Goal: Task Accomplishment & Management: Use online tool/utility

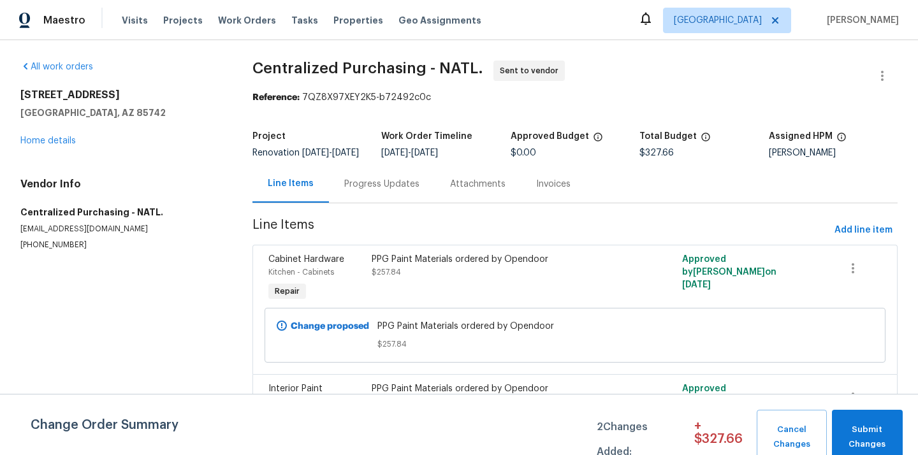
click at [749, 21] on span "Tucson" at bounding box center [718, 20] width 88 height 13
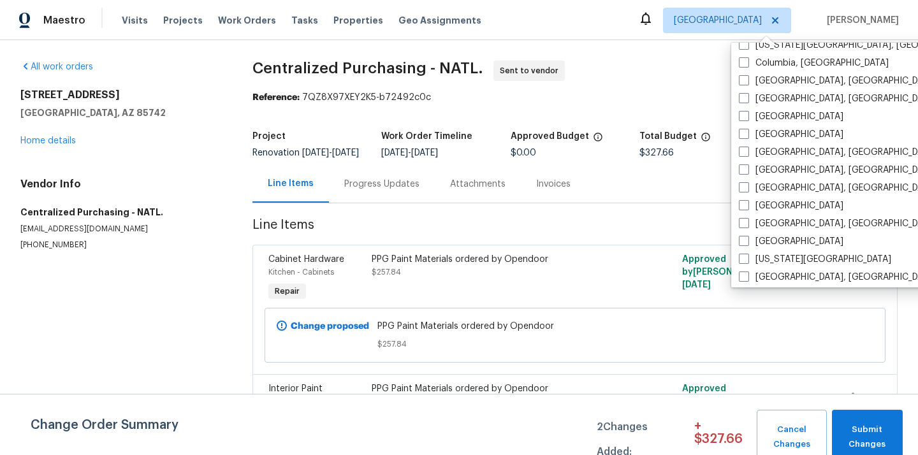
scroll to position [361, 0]
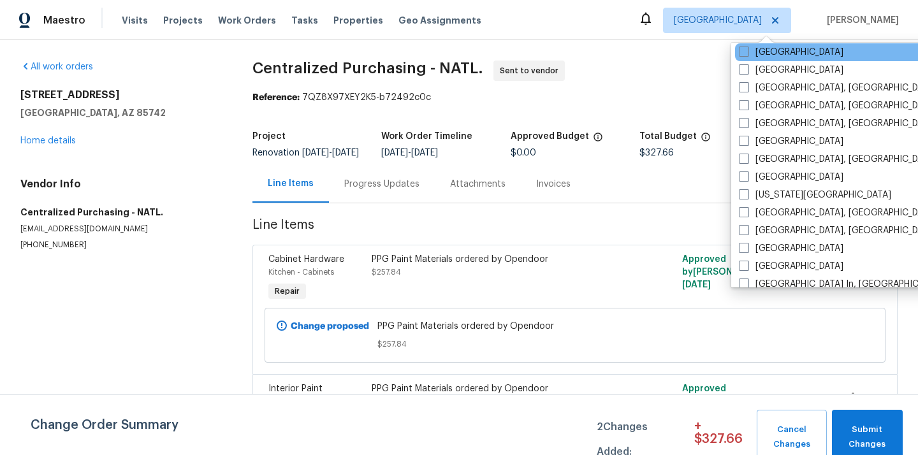
click at [760, 59] on div "Dallas" at bounding box center [863, 52] width 257 height 18
click at [758, 48] on label "Dallas" at bounding box center [791, 52] width 105 height 13
click at [747, 48] on input "Dallas" at bounding box center [743, 50] width 8 height 8
checkbox input "true"
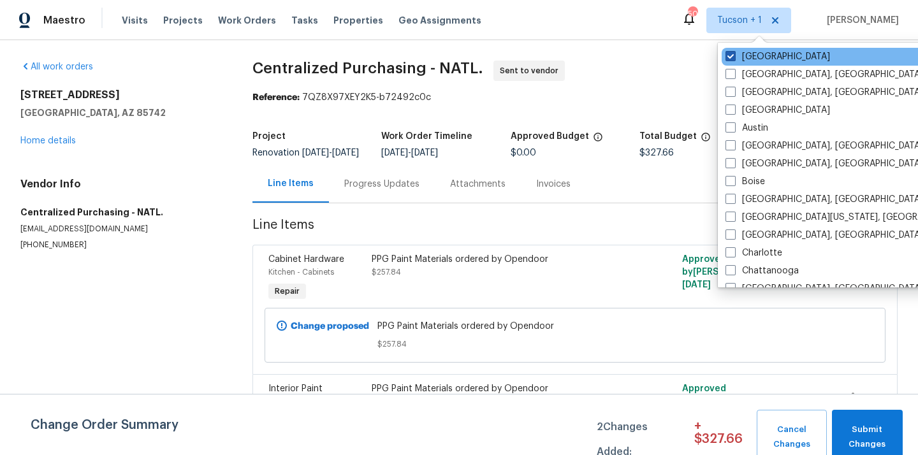
click at [750, 55] on label "Tucson" at bounding box center [777, 56] width 105 height 13
click at [733, 55] on input "Tucson" at bounding box center [729, 54] width 8 height 8
checkbox input "false"
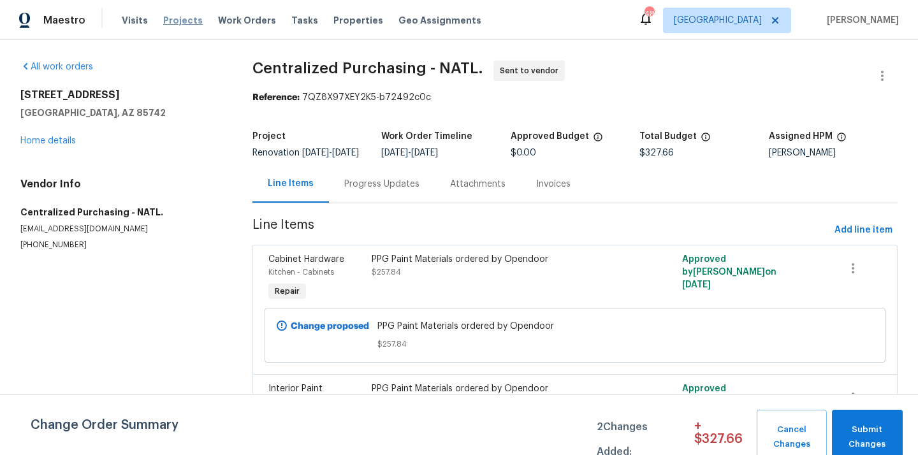
click at [166, 21] on span "Projects" at bounding box center [183, 20] width 40 height 13
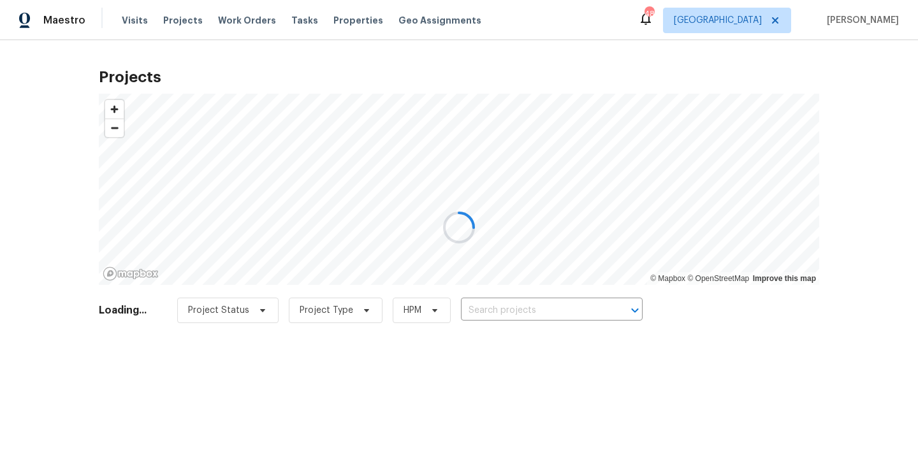
click at [545, 307] on div at bounding box center [459, 227] width 918 height 455
click at [545, 302] on div at bounding box center [459, 227] width 918 height 455
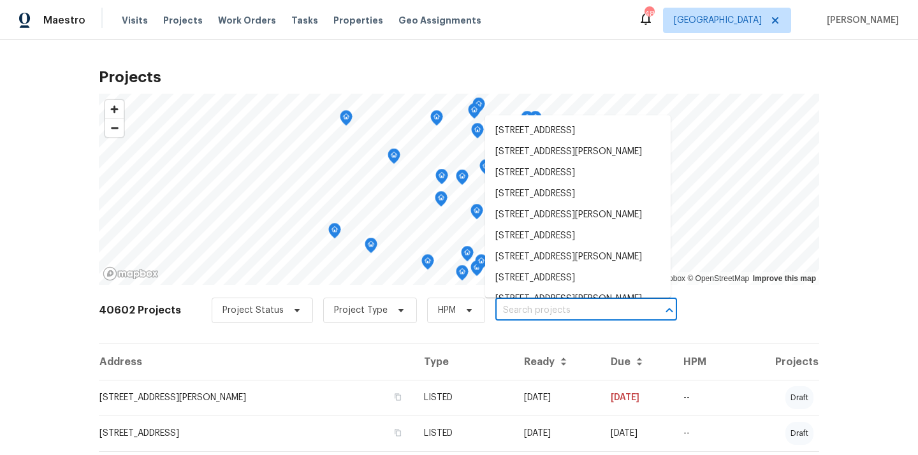
click at [545, 309] on input "text" at bounding box center [568, 311] width 146 height 20
paste input "1933 Sampsell Dr, Grand Prairie, TX 75051"
type input "1933 Sampsell Dr, Grand Prairie, TX 75051"
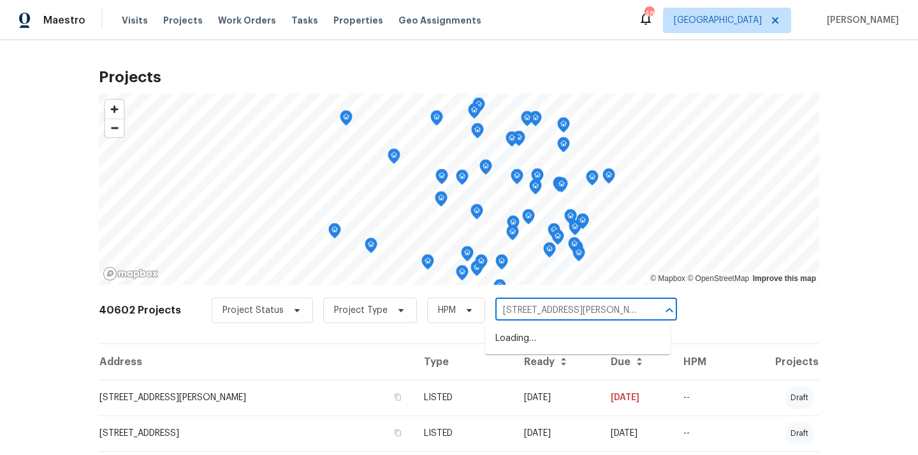
scroll to position [0, 32]
click at [539, 349] on li "1933 Sampsell Dr, Grand Prairie, TX 75051" at bounding box center [577, 338] width 185 height 21
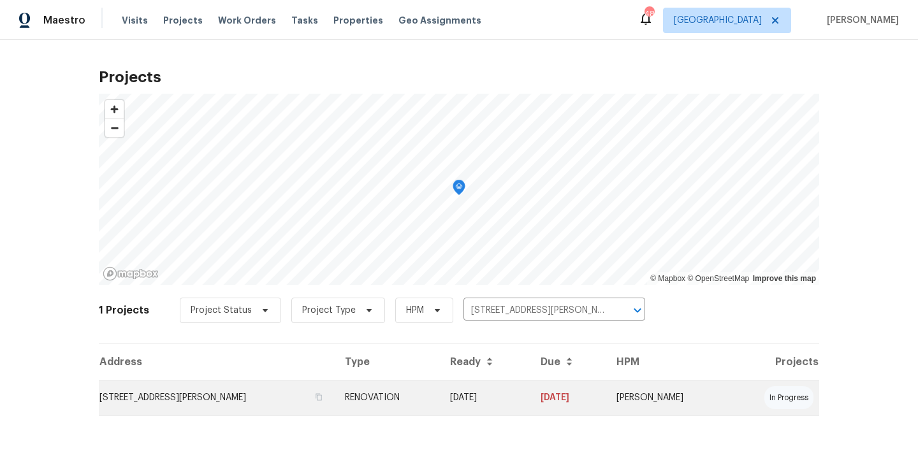
click at [297, 398] on td "1933 Sampsell Dr, Grand Prairie, TX 75051" at bounding box center [217, 398] width 236 height 36
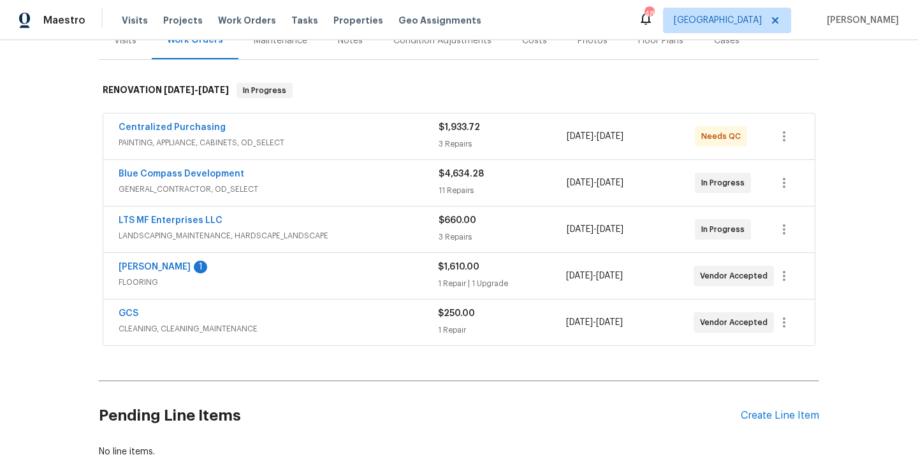
scroll to position [196, 0]
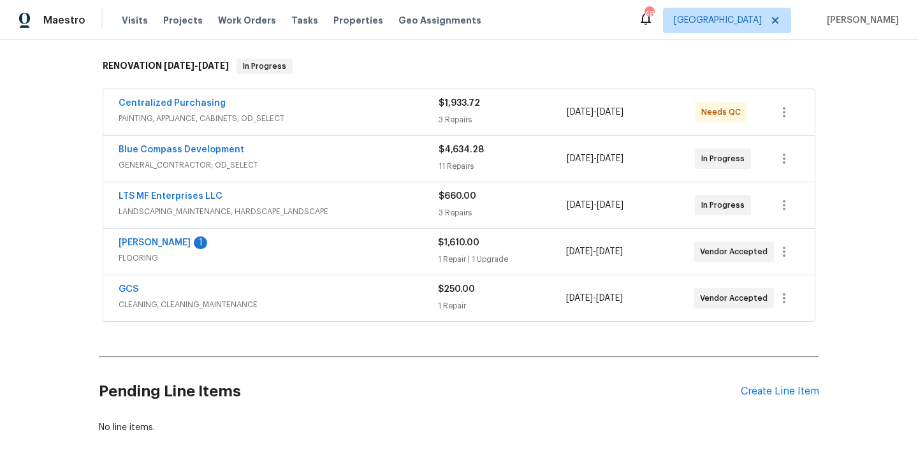
click at [316, 133] on div "Centralized Purchasing PAINTING, APPLIANCE, CABINETS, OD_SELECT $1,933.72 3 Rep…" at bounding box center [458, 112] width 711 height 46
click at [263, 110] on div "Centralized Purchasing" at bounding box center [279, 104] width 320 height 15
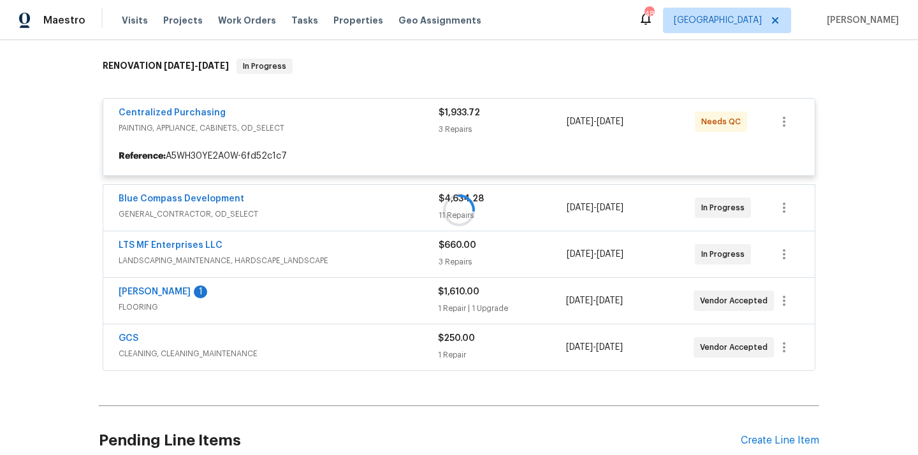
click at [186, 110] on div at bounding box center [459, 210] width 720 height 329
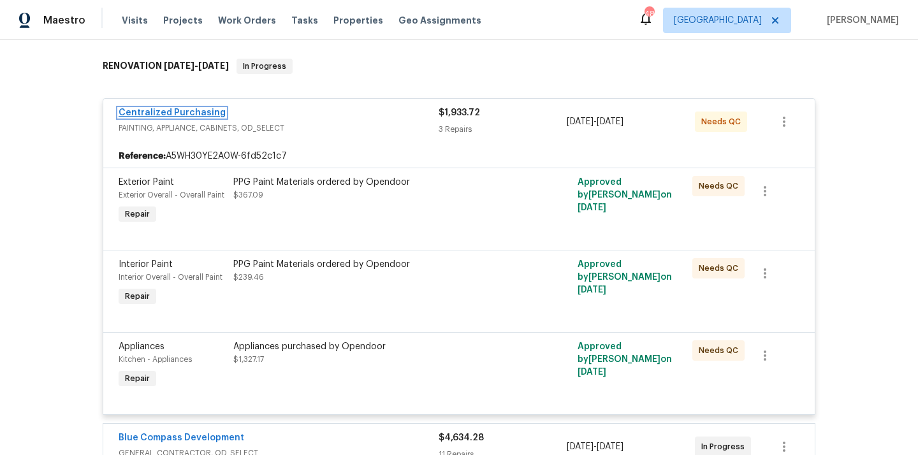
click at [185, 113] on link "Centralized Purchasing" at bounding box center [172, 112] width 107 height 9
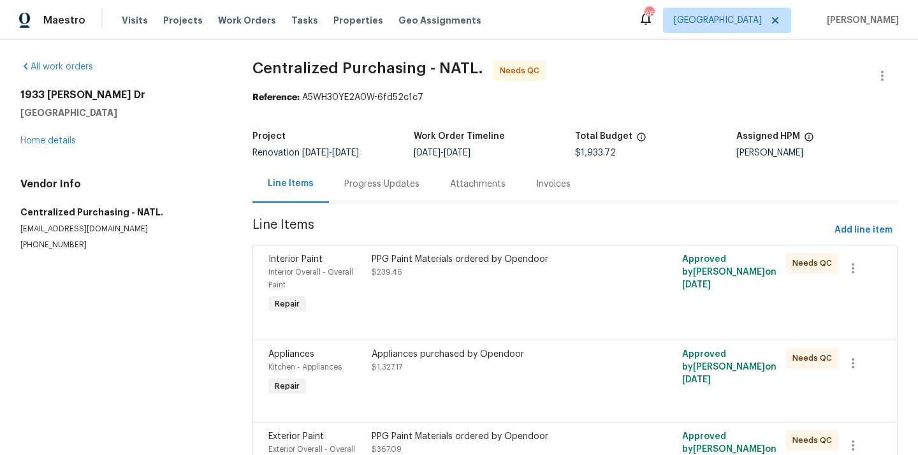
scroll to position [99, 0]
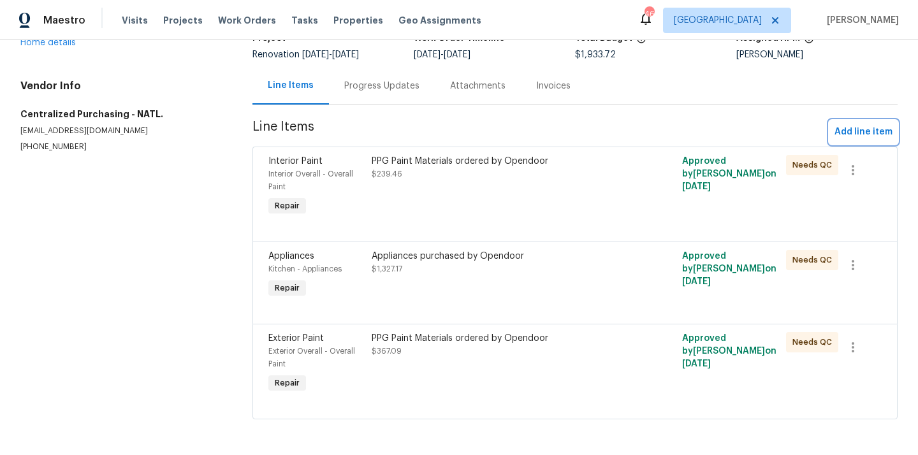
click at [868, 136] on span "Add line item" at bounding box center [863, 132] width 58 height 16
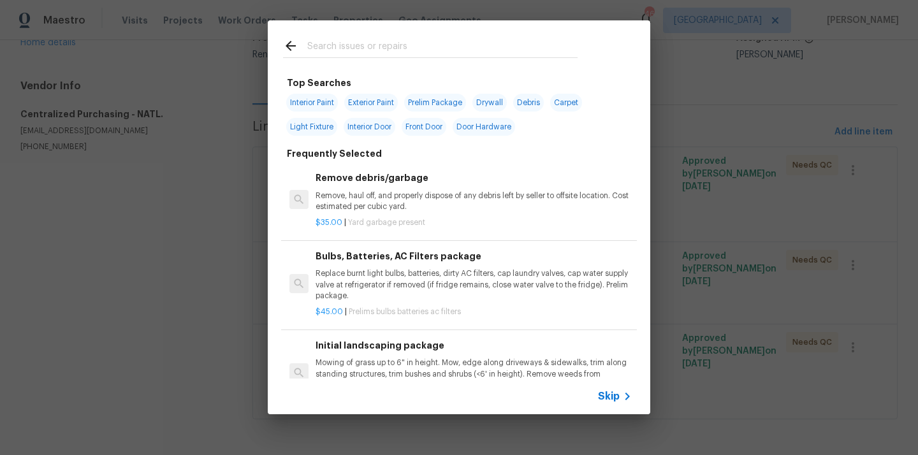
click at [509, 50] on input "text" at bounding box center [442, 47] width 270 height 19
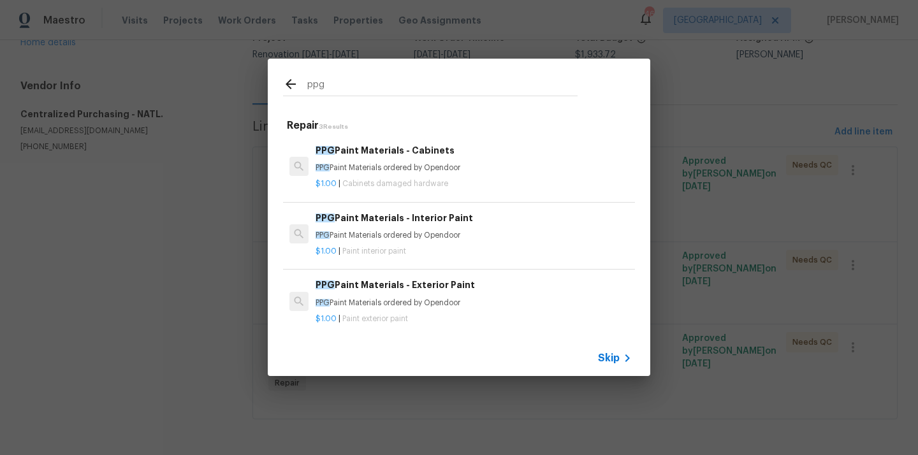
type input "ppg"
click at [435, 240] on p "PPG Paint Materials ordered by Opendoor" at bounding box center [473, 235] width 316 height 11
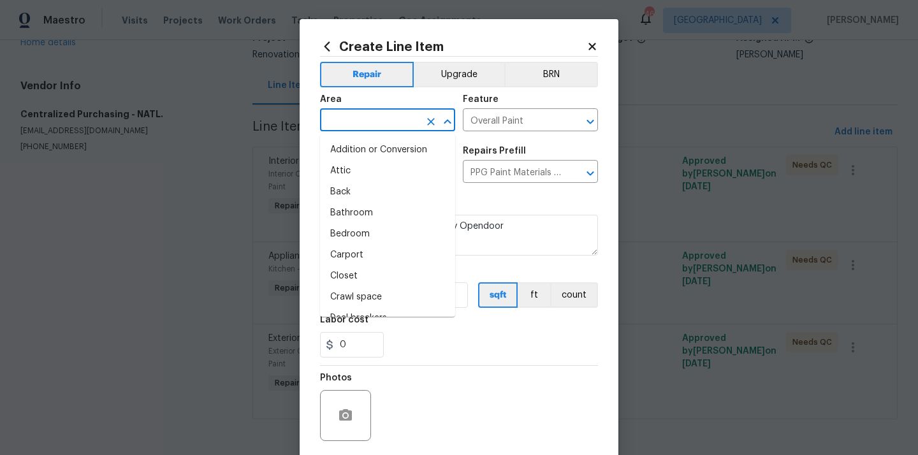
click at [365, 123] on input "text" at bounding box center [369, 122] width 99 height 20
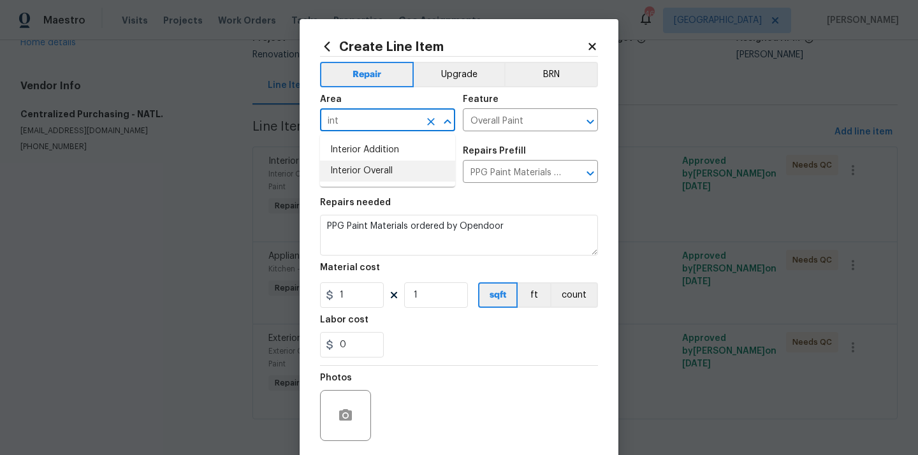
click at [372, 176] on li "Interior Overall" at bounding box center [387, 171] width 135 height 21
type input "Interior Overall"
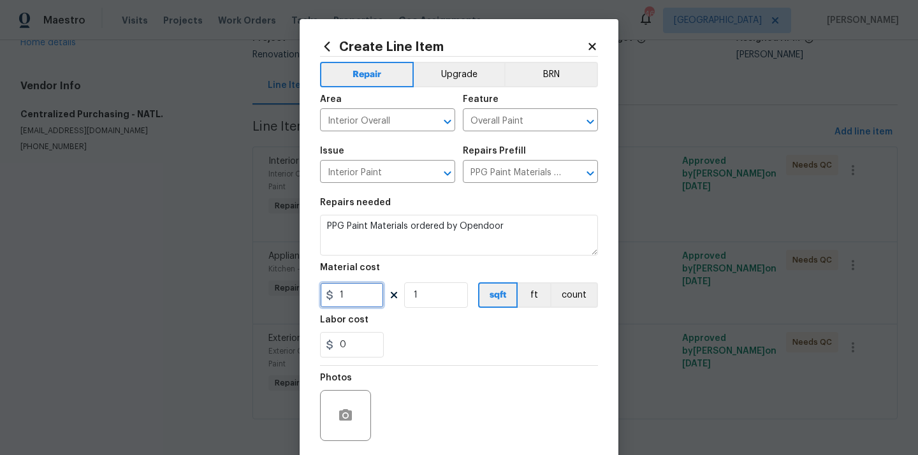
drag, startPoint x: 336, startPoint y: 300, endPoint x: 315, endPoint y: 300, distance: 21.7
click at [324, 300] on input "1" at bounding box center [352, 294] width 64 height 25
paste input "30.09"
type input "30.09"
click at [408, 334] on div "0" at bounding box center [459, 344] width 278 height 25
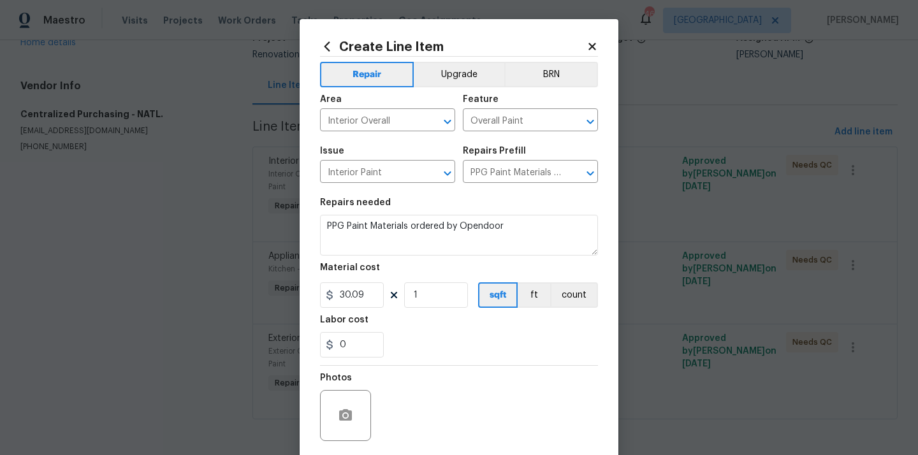
scroll to position [94, 0]
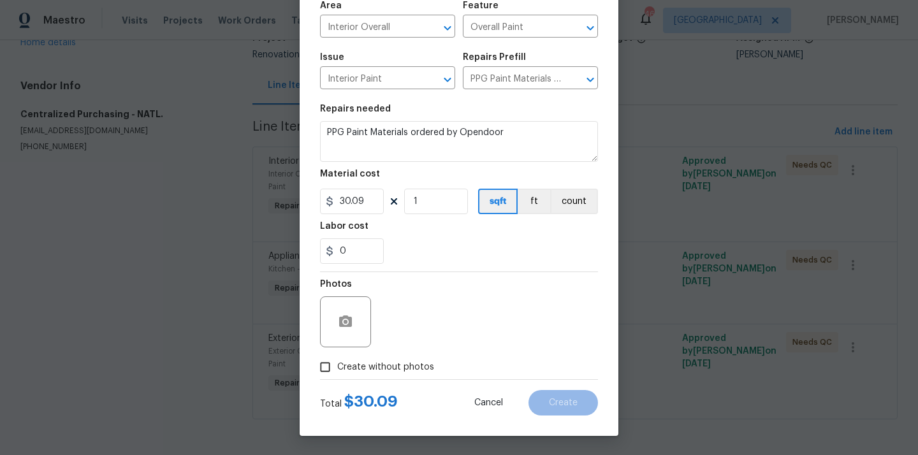
click at [395, 368] on span "Create without photos" at bounding box center [385, 367] width 97 height 13
click at [337, 368] on input "Create without photos" at bounding box center [325, 367] width 24 height 24
checkbox input "true"
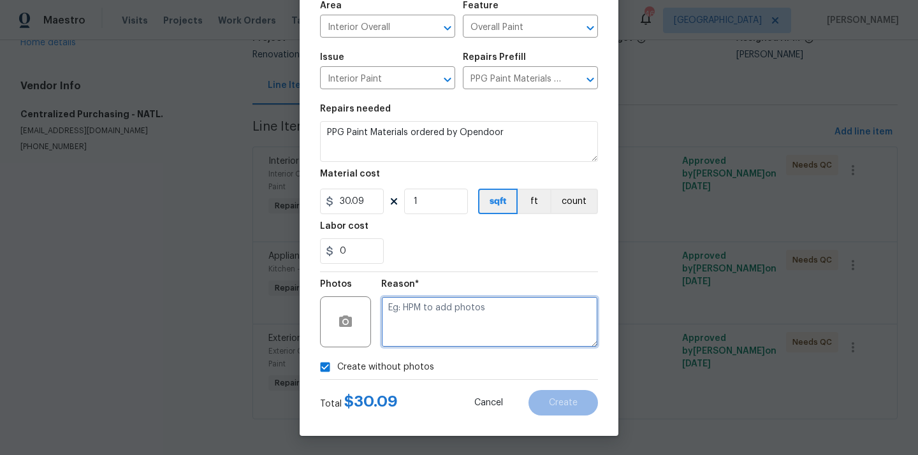
click at [420, 311] on textarea at bounding box center [489, 321] width 217 height 51
type textarea "N/A"
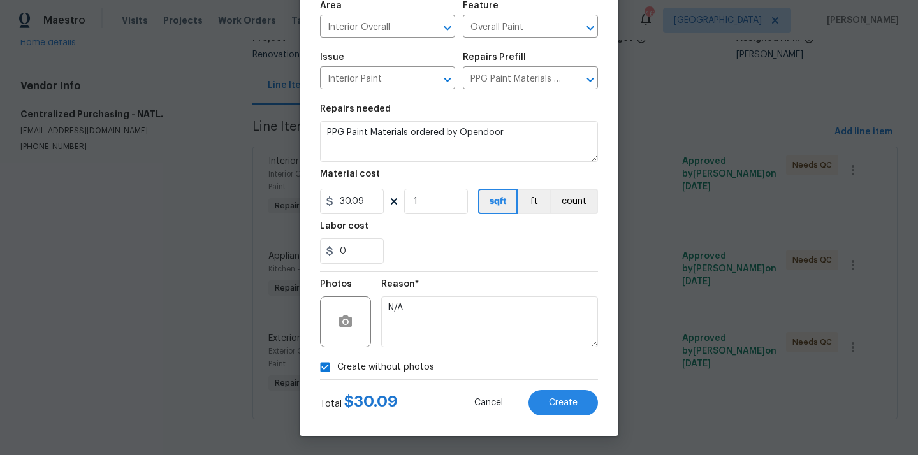
click at [584, 389] on div "Total $ 30.09 Cancel Create" at bounding box center [459, 398] width 278 height 36
click at [572, 396] on button "Create" at bounding box center [562, 402] width 69 height 25
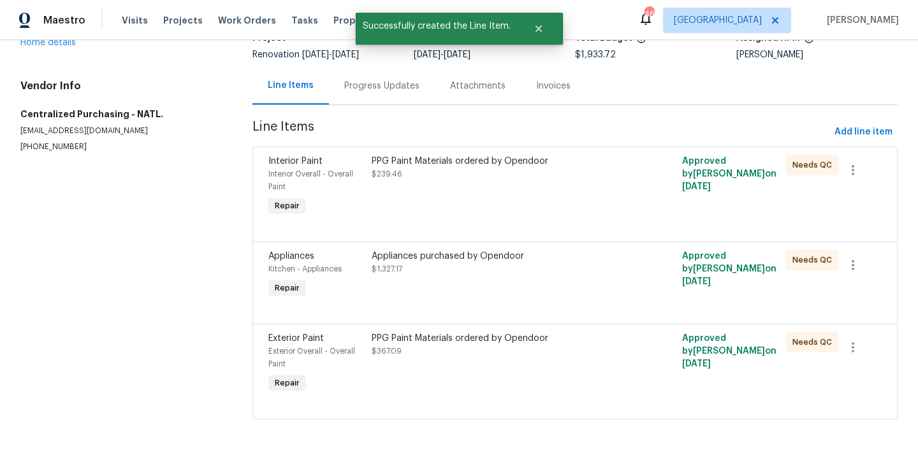
scroll to position [0, 0]
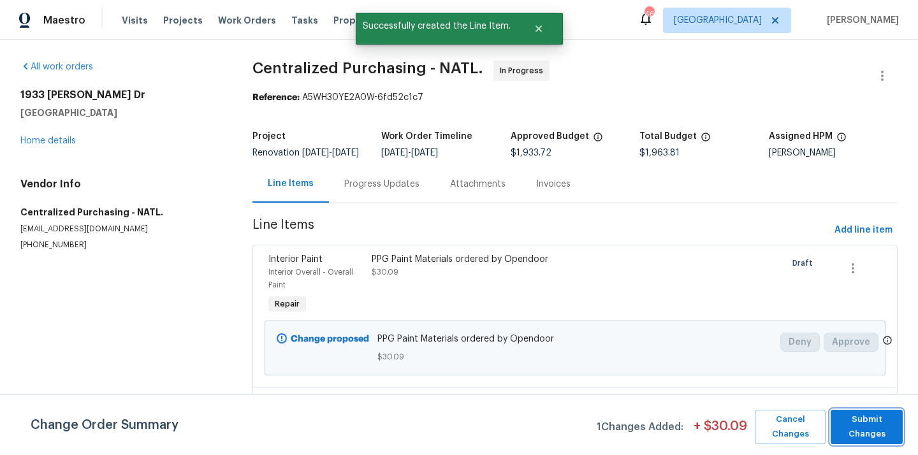
click at [858, 412] on span "Submit Changes" at bounding box center [866, 426] width 59 height 29
